Goal: Navigation & Orientation: Find specific page/section

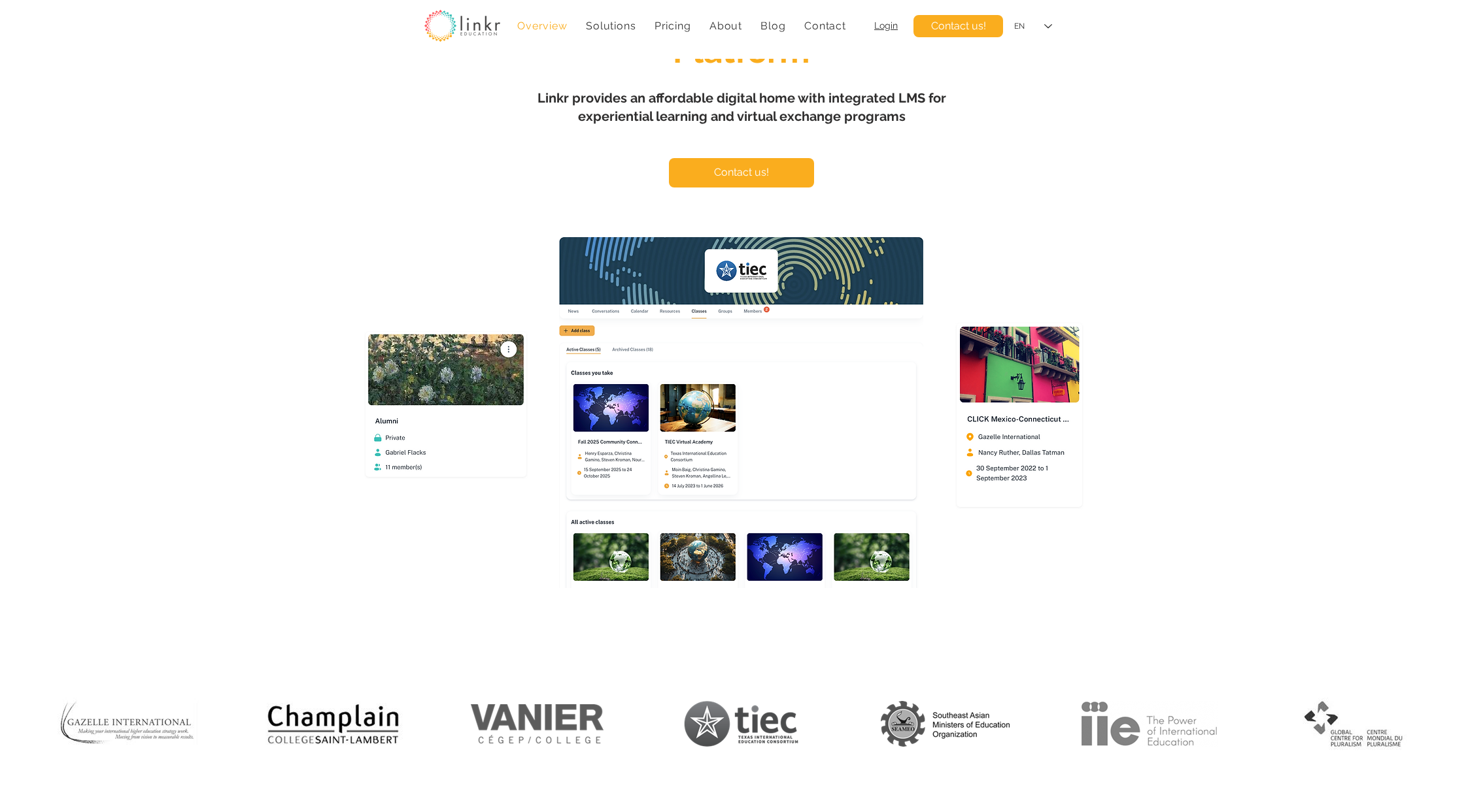
scroll to position [131, 0]
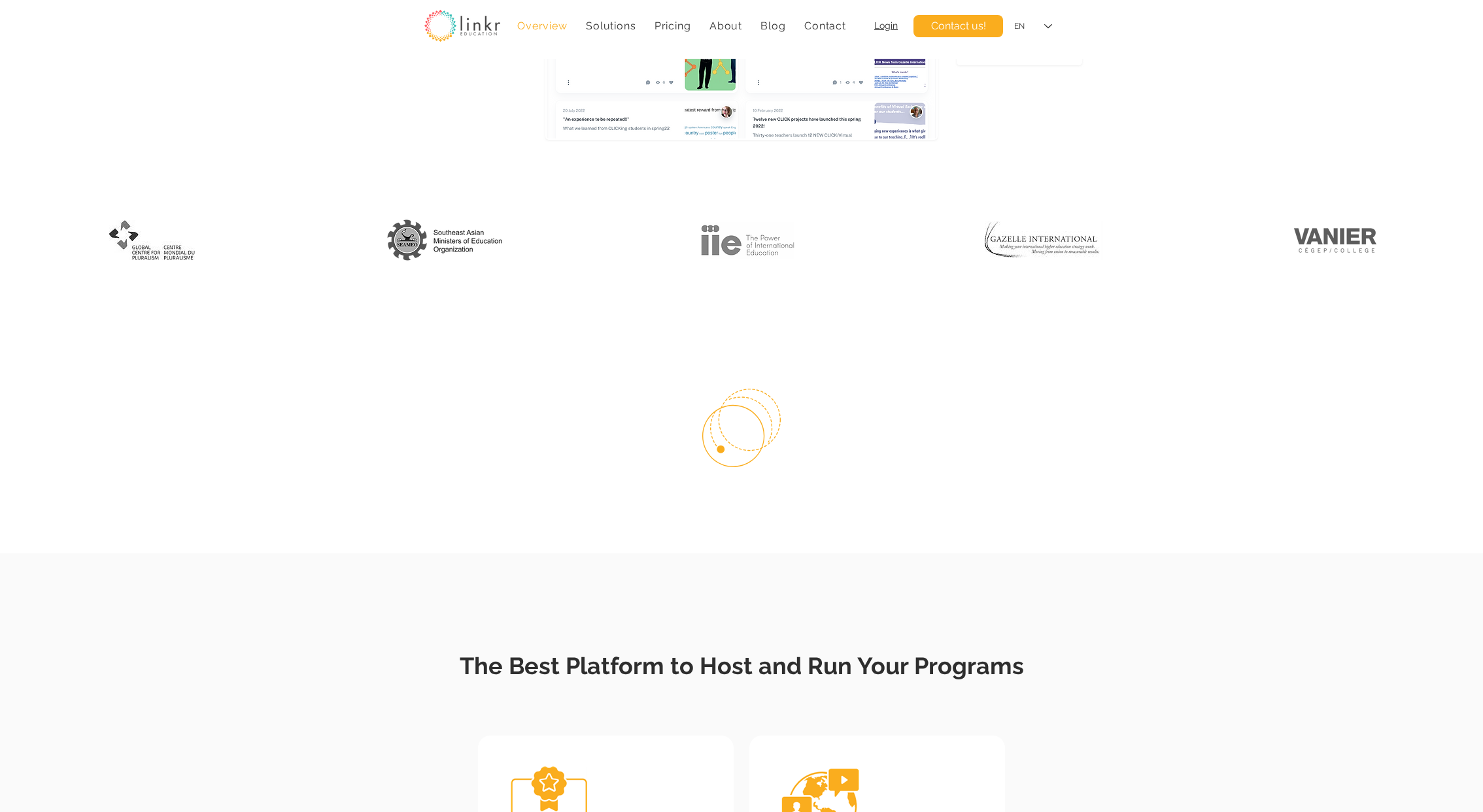
scroll to position [624, 0]
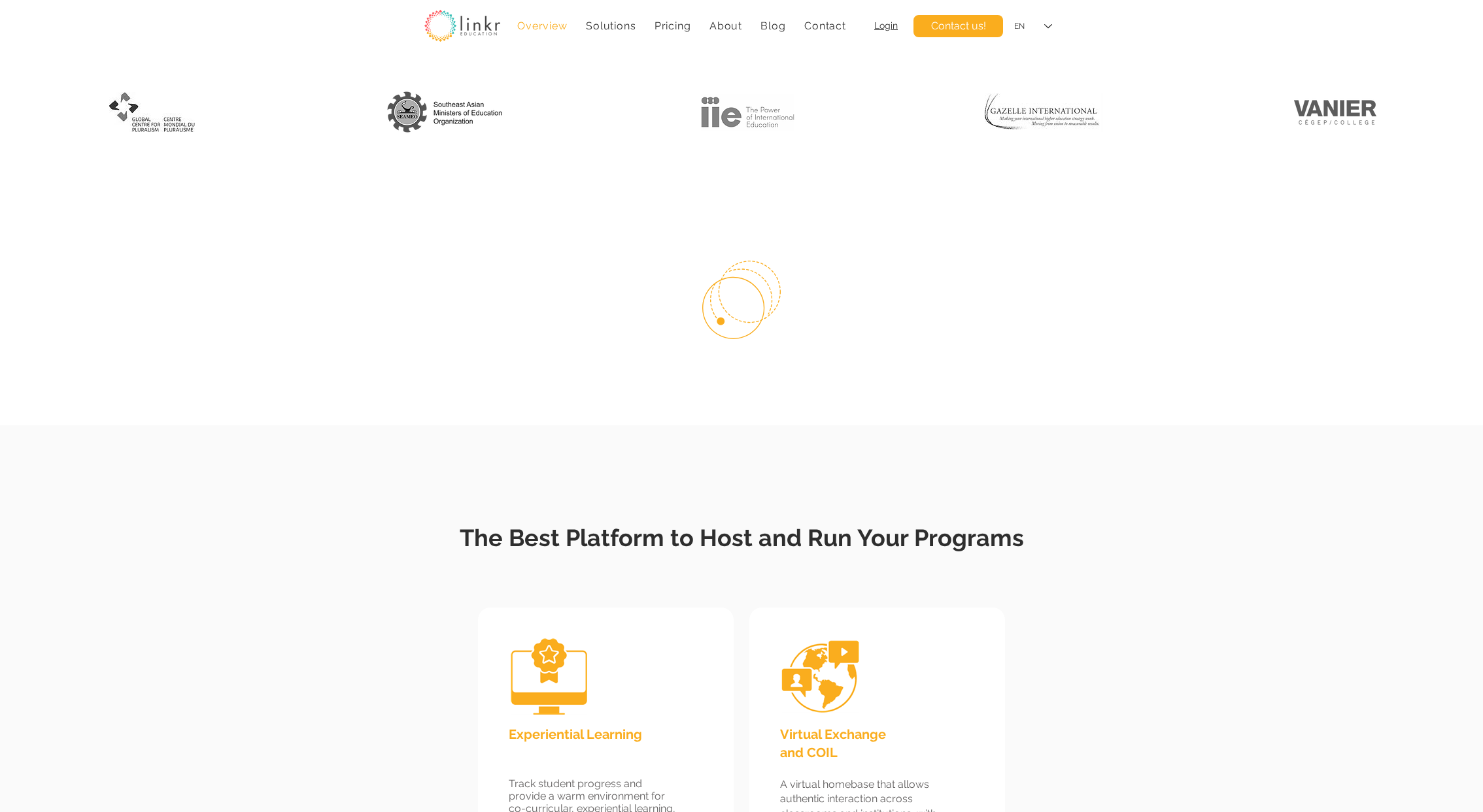
scroll to position [710, 0]
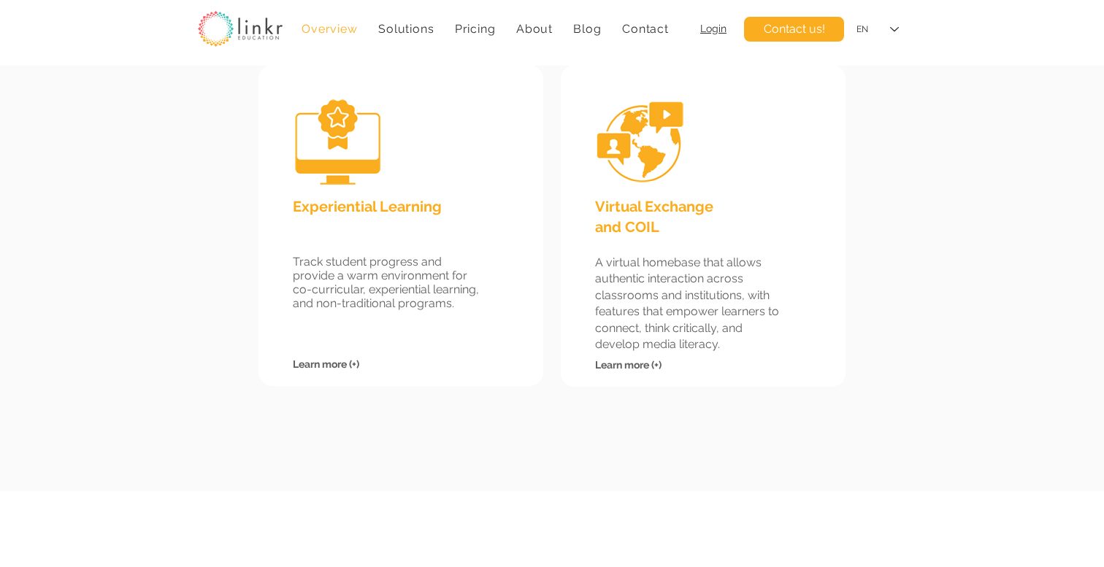
scroll to position [1691, 0]
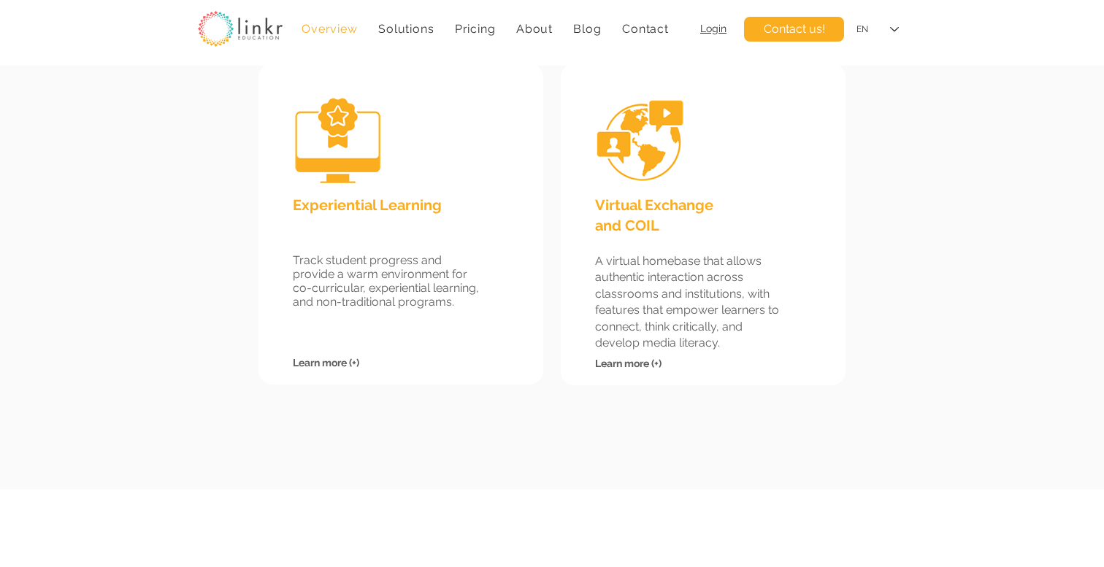
click at [334, 361] on span "Learn more (+)" at bounding box center [326, 363] width 66 height 12
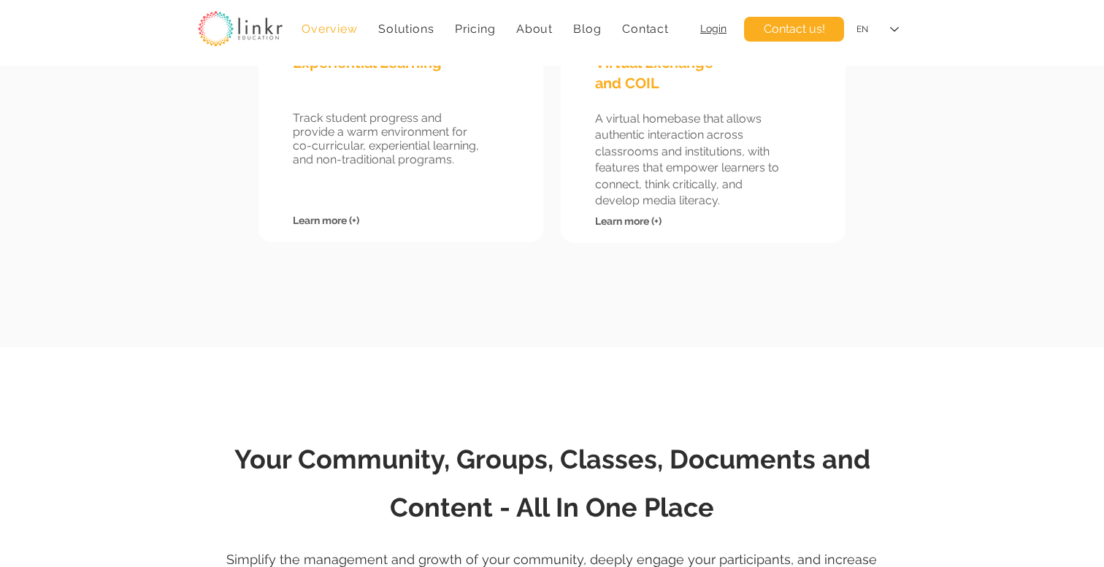
scroll to position [1959, 0]
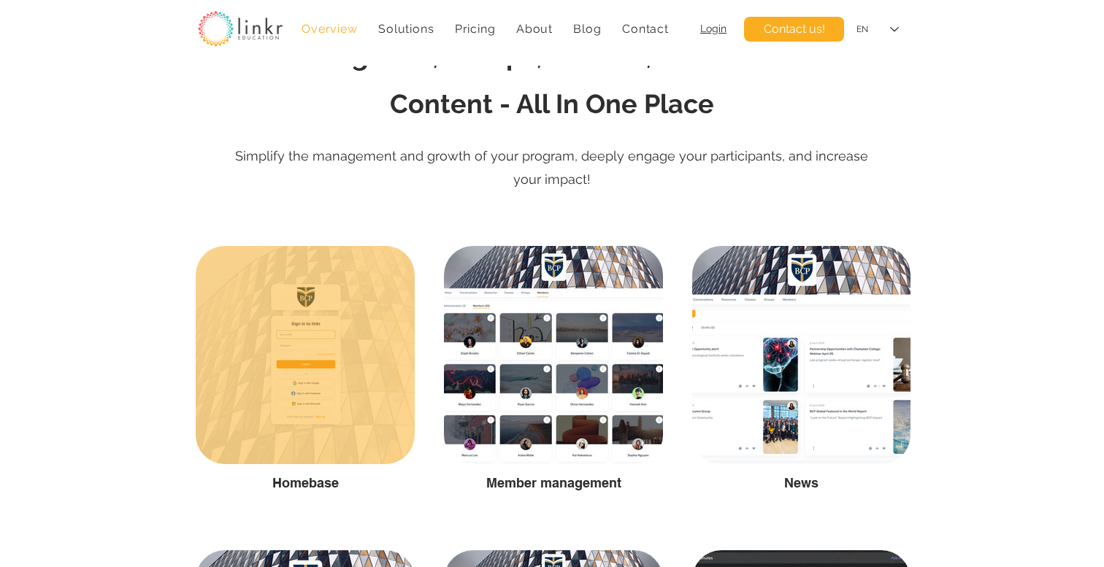
scroll to position [2651, 0]
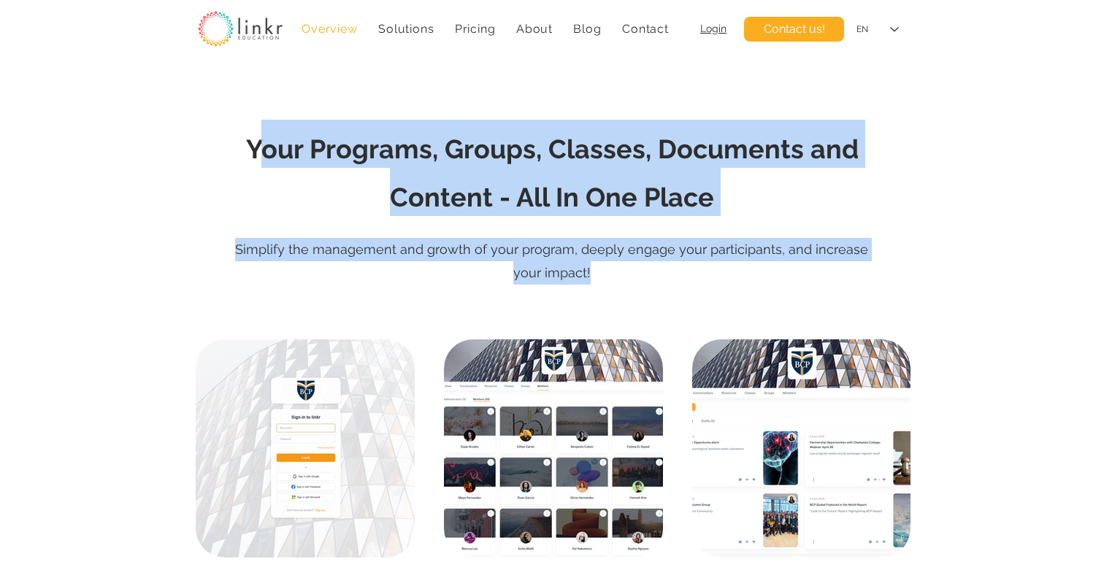
drag, startPoint x: 255, startPoint y: 146, endPoint x: 809, endPoint y: 272, distance: 567.4
click at [809, 272] on div "Your Programs, Groups, Classes, Documents and Content - All In One Place Simpli…" at bounding box center [552, 184] width 1104 height 295
click at [718, 29] on span "Login" at bounding box center [713, 29] width 26 height 12
